Goal: Task Accomplishment & Management: Manage account settings

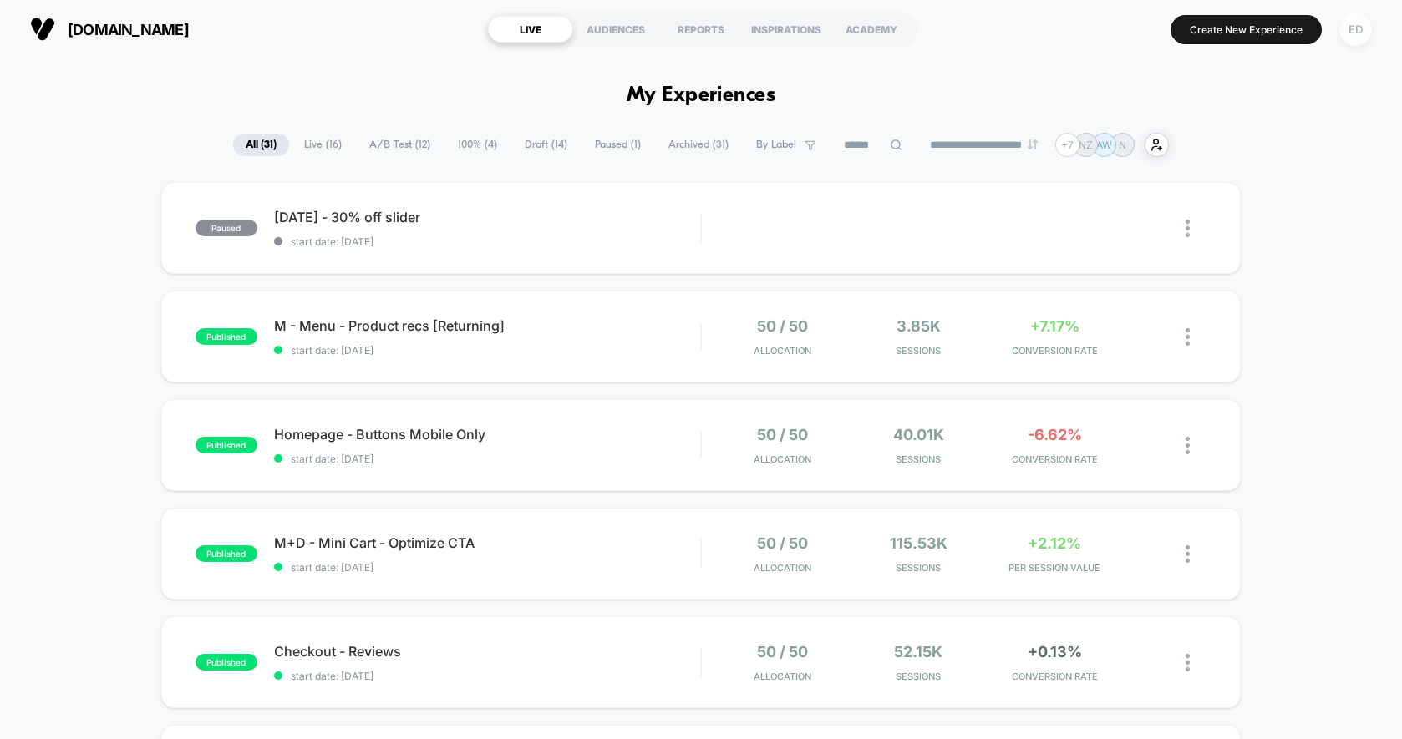
click at [1360, 35] on div "ED" at bounding box center [1355, 29] width 33 height 33
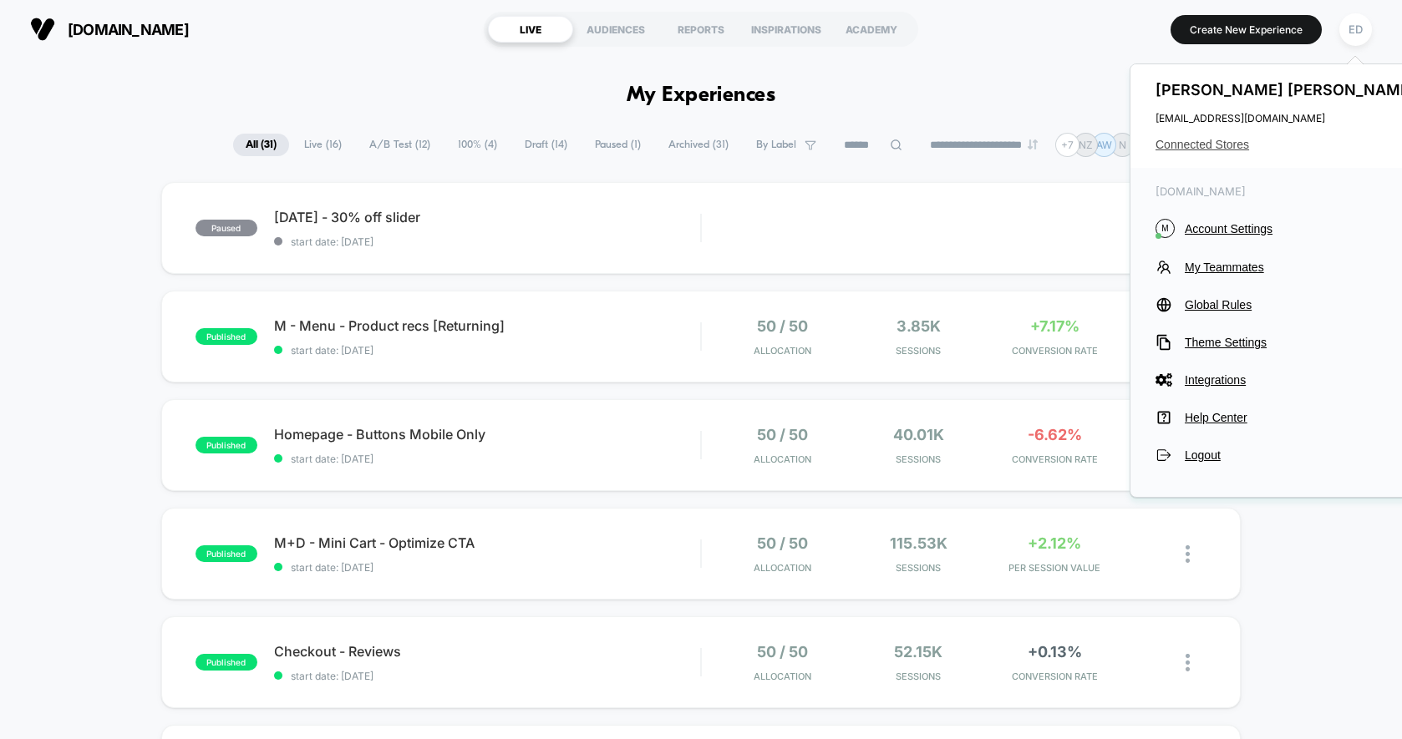
click at [1199, 145] on span "Connected Stores" at bounding box center [1287, 144] width 264 height 13
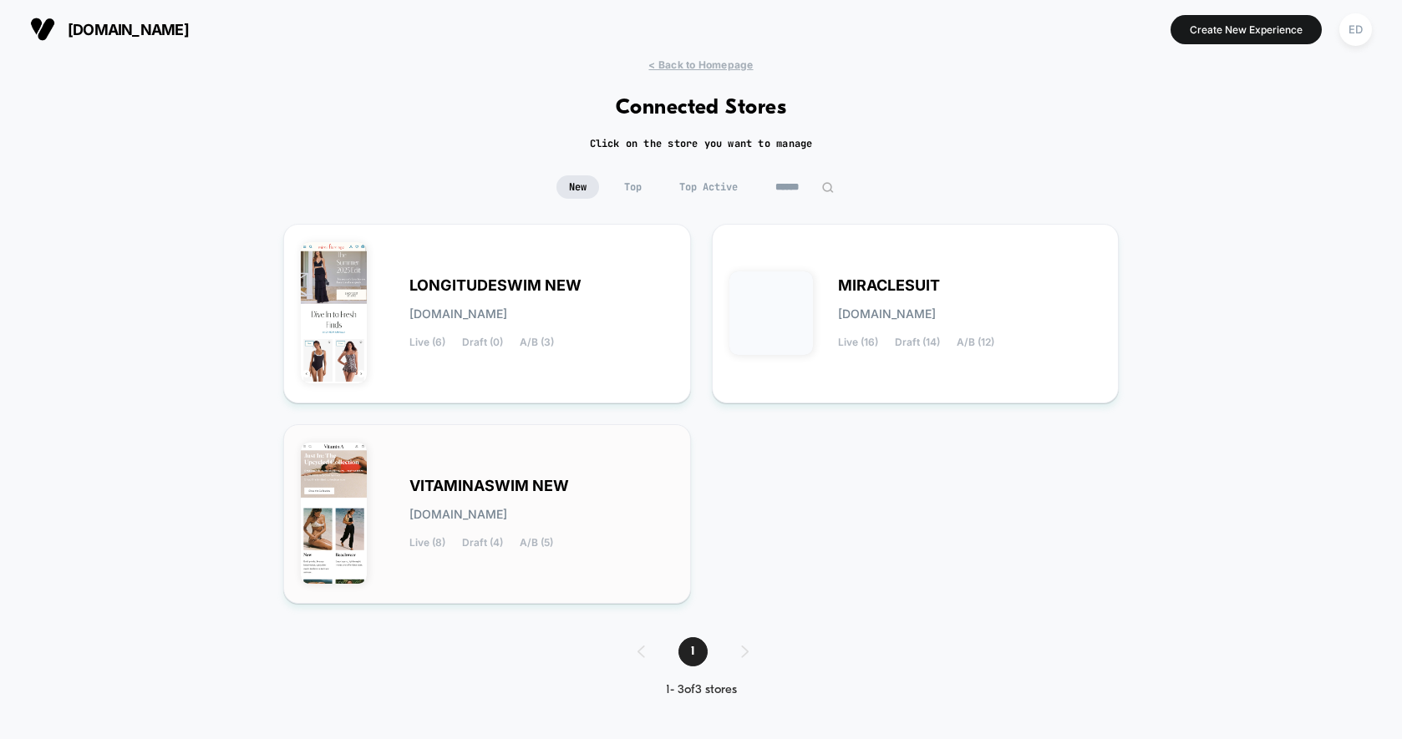
click at [608, 482] on div "VITAMINASWIM NEW [DOMAIN_NAME] Live (8) Draft (4) A/B (5)" at bounding box center [541, 514] width 264 height 68
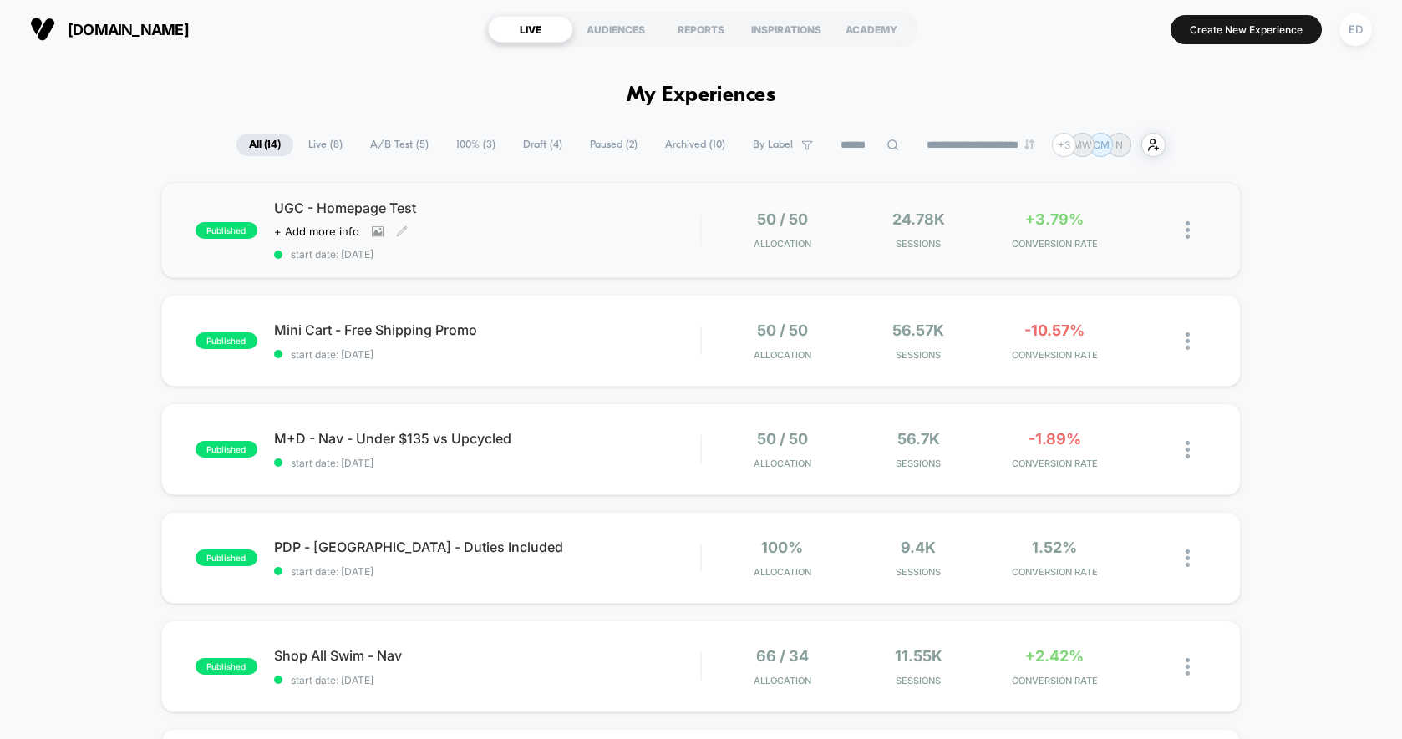
click at [596, 230] on div "UGC - Homepage Test Click to view images Click to edit experience details + Add…" at bounding box center [487, 230] width 426 height 61
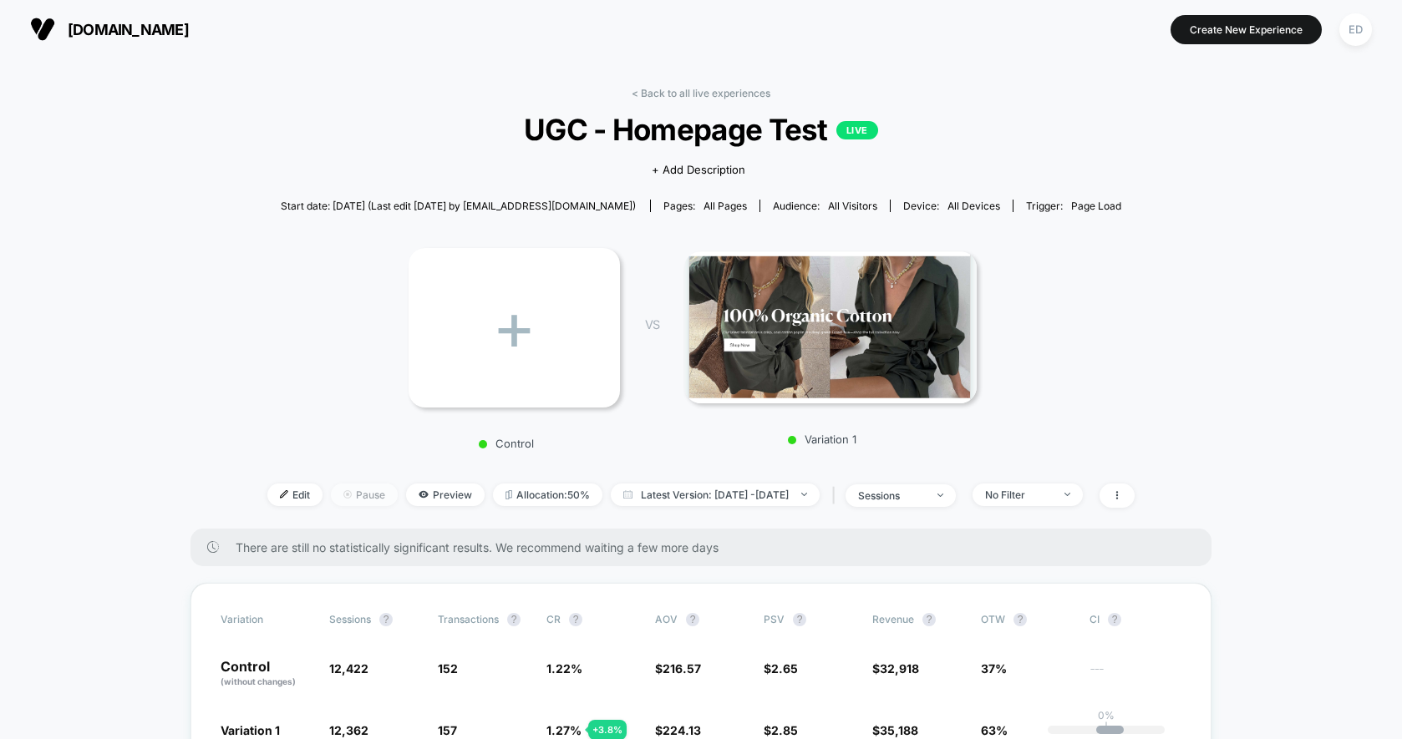
click at [331, 492] on span "Pause" at bounding box center [364, 495] width 67 height 23
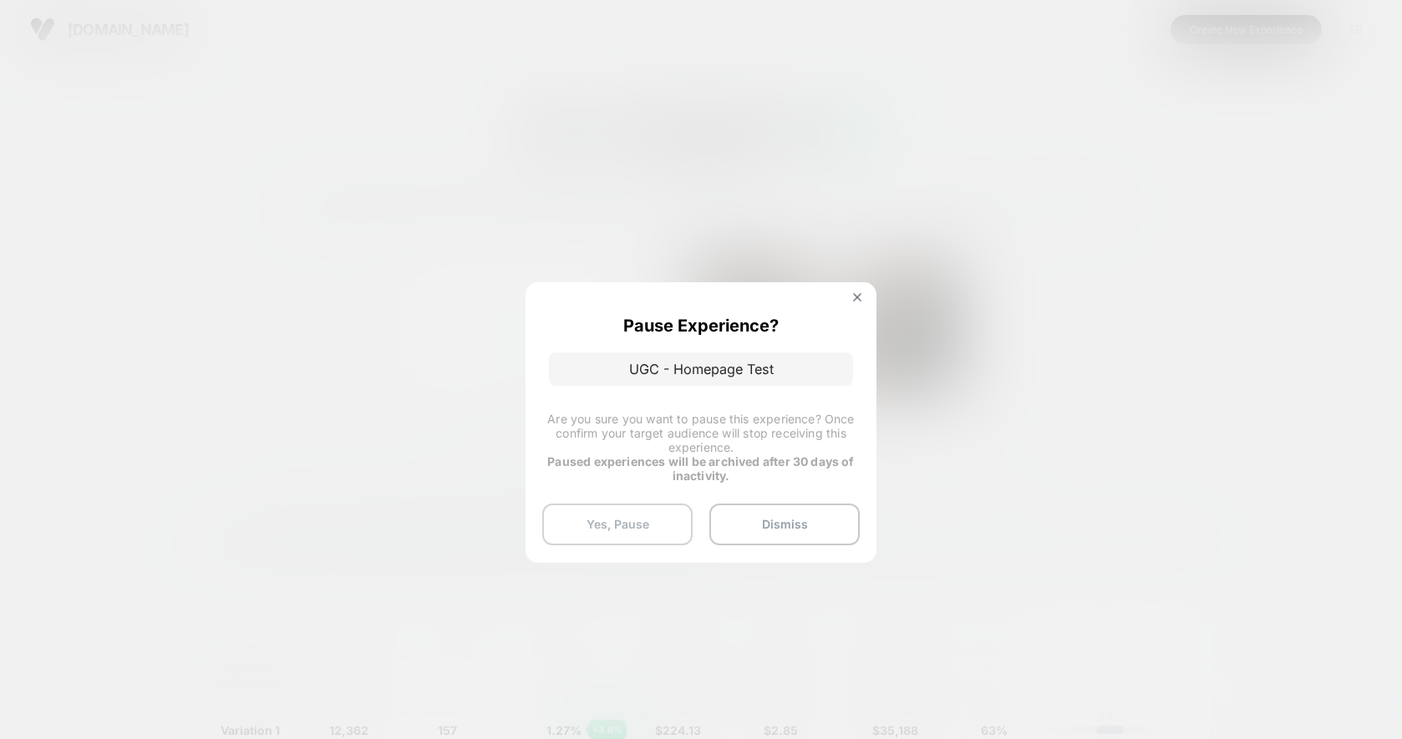
click at [610, 533] on button "Yes, Pause" at bounding box center [617, 525] width 150 height 42
